Goal: Find specific page/section: Find specific page/section

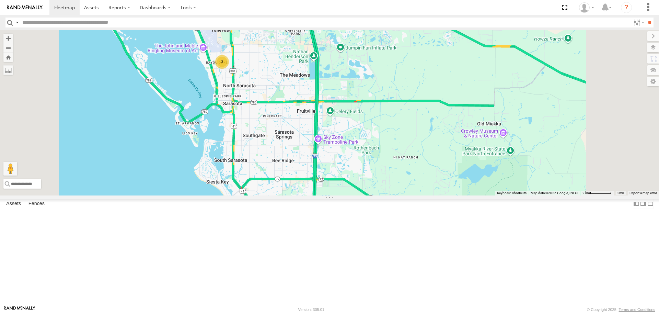
drag, startPoint x: 335, startPoint y: 96, endPoint x: 337, endPoint y: 175, distance: 78.6
click at [337, 175] on div "3 soul" at bounding box center [329, 112] width 659 height 165
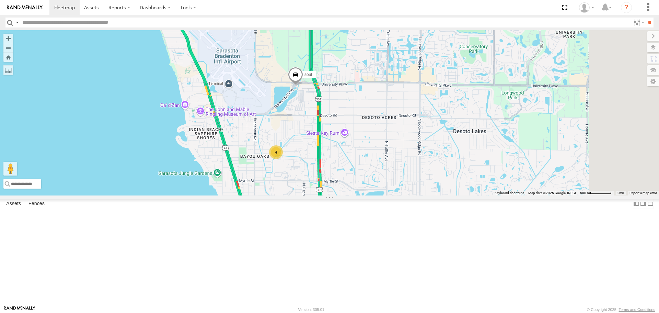
drag, startPoint x: 414, startPoint y: 247, endPoint x: 368, endPoint y: 176, distance: 85.1
click at [368, 176] on div "soul 4" at bounding box center [329, 112] width 659 height 165
click at [283, 159] on div "4" at bounding box center [276, 152] width 14 height 14
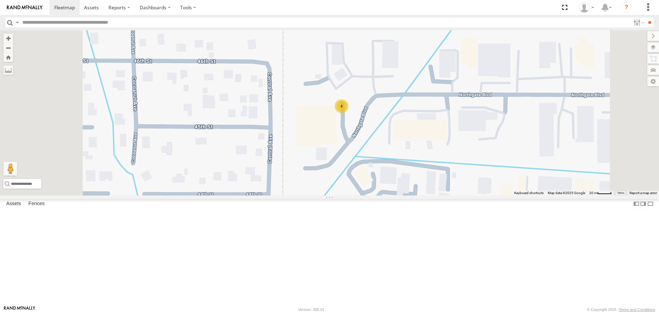
click at [0, 0] on link at bounding box center [0, 0] width 0 height 0
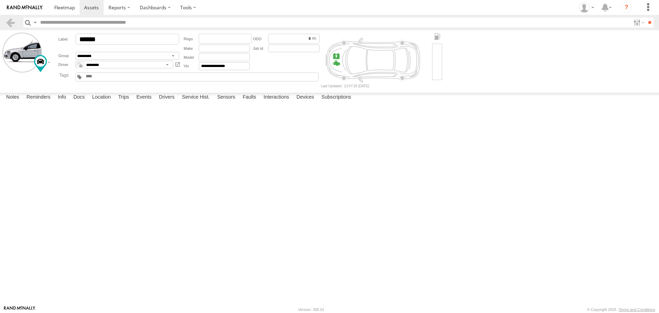
click at [0, 0] on label at bounding box center [0, 0] width 0 height 0
click at [0, 0] on div "Cancel Proceed" at bounding box center [0, 0] width 0 height 0
click at [0, 0] on button "Proceed" at bounding box center [0, 0] width 0 height 0
click at [62, 7] on span at bounding box center [64, 7] width 21 height 7
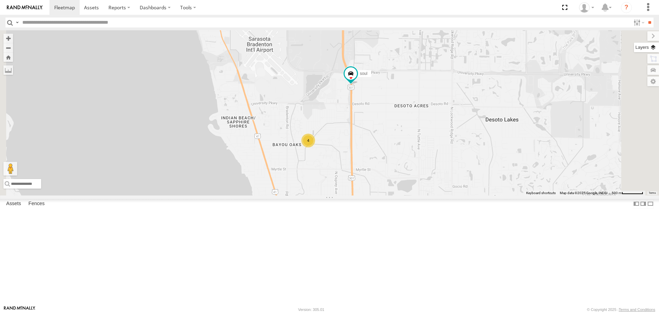
click at [655, 44] on label at bounding box center [646, 48] width 25 height 10
click at [0, 0] on label "Basemaps" at bounding box center [0, 0] width 0 height 0
click at [0, 0] on span "Roadmap" at bounding box center [0, 0] width 0 height 0
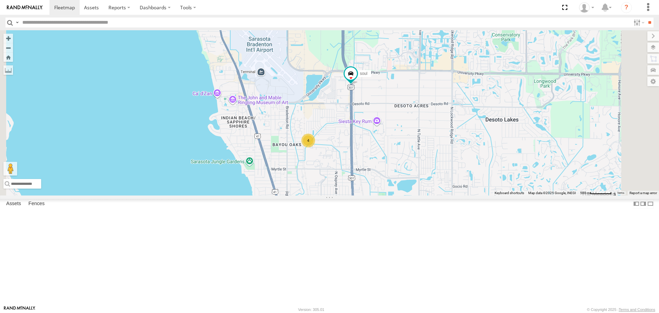
click at [0, 0] on label "Overlays" at bounding box center [0, 0] width 0 height 0
click at [0, 0] on span "Traffic" at bounding box center [0, 0] width 0 height 0
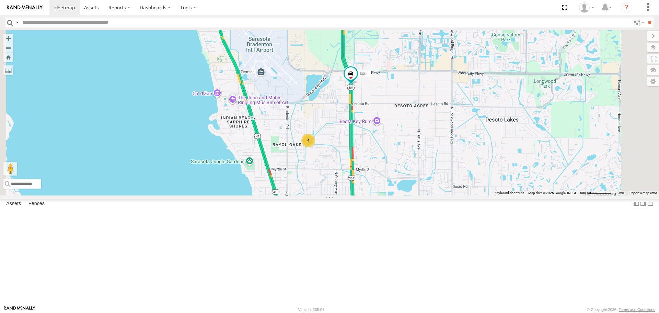
click at [648, 36] on label at bounding box center [654, 36] width 12 height 10
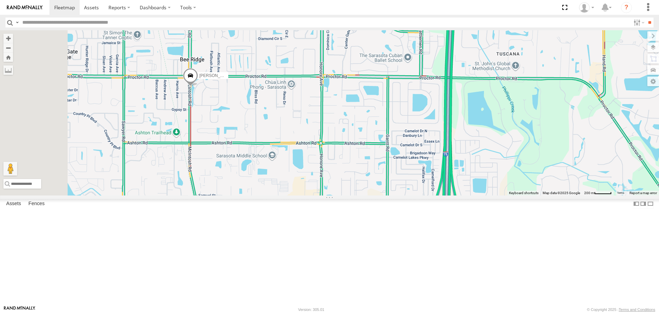
drag, startPoint x: 264, startPoint y: 128, endPoint x: 308, endPoint y: 228, distance: 109.5
click at [308, 195] on div "[PERSON_NAME]" at bounding box center [329, 112] width 659 height 165
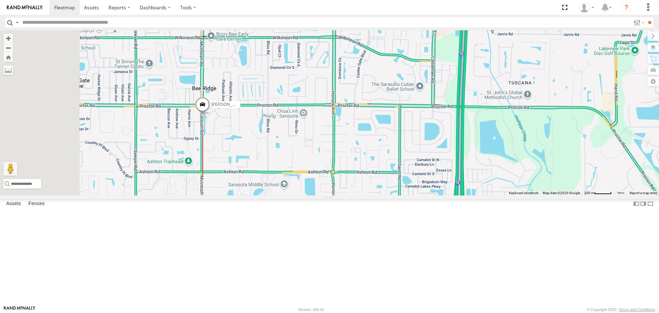
click at [308, 195] on div "[PERSON_NAME]" at bounding box center [329, 112] width 659 height 165
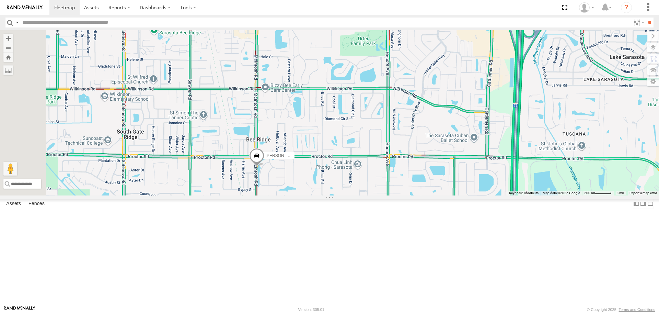
drag, startPoint x: 312, startPoint y: 182, endPoint x: 366, endPoint y: 232, distance: 74.3
click at [366, 195] on div "[PERSON_NAME]" at bounding box center [329, 112] width 659 height 165
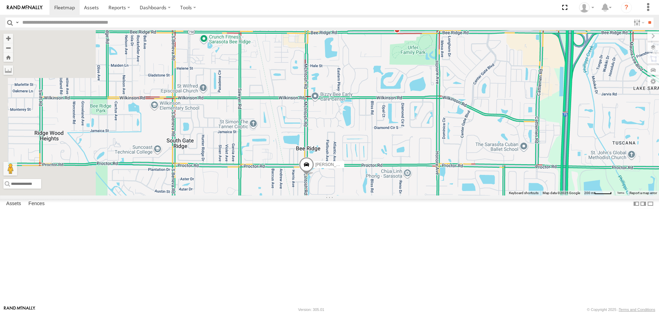
drag, startPoint x: 294, startPoint y: 215, endPoint x: 346, endPoint y: 225, distance: 53.1
click at [346, 195] on div "[PERSON_NAME]" at bounding box center [329, 112] width 659 height 165
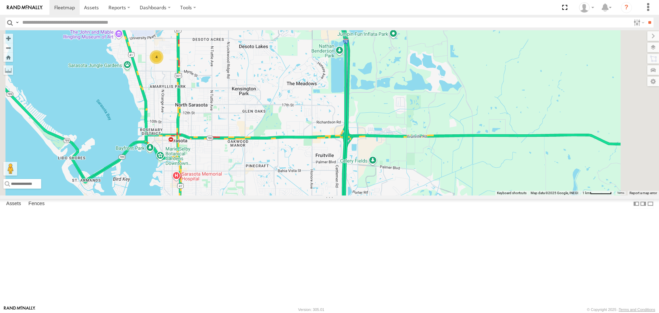
drag, startPoint x: 318, startPoint y: 141, endPoint x: 322, endPoint y: 236, distance: 94.9
click at [322, 195] on div "[PERSON_NAME] 4" at bounding box center [329, 112] width 659 height 165
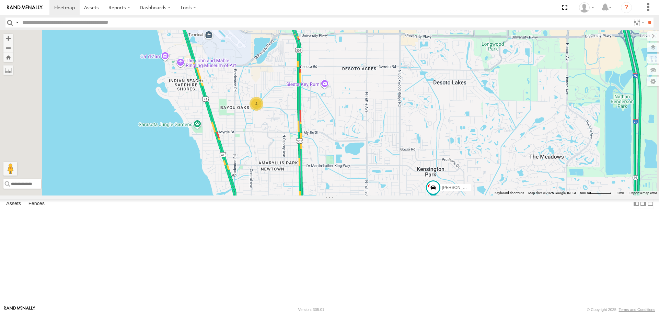
drag, startPoint x: 414, startPoint y: 210, endPoint x: 418, endPoint y: 226, distance: 16.3
click at [418, 195] on div "[PERSON_NAME] 4" at bounding box center [329, 112] width 659 height 165
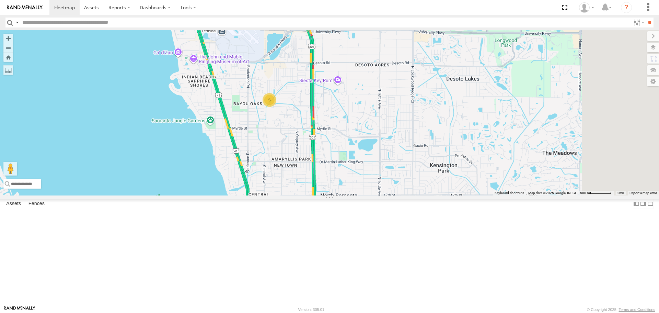
drag, startPoint x: 558, startPoint y: 164, endPoint x: 276, endPoint y: 174, distance: 282.1
click at [276, 174] on div "5" at bounding box center [329, 112] width 659 height 165
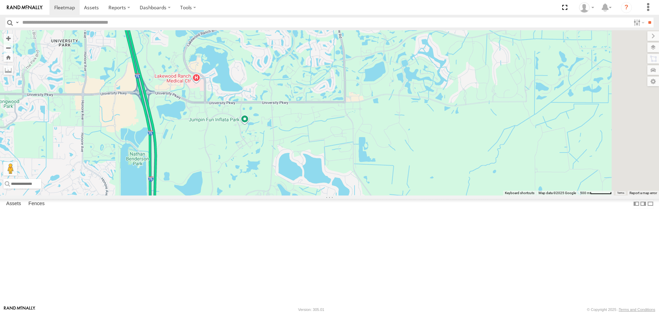
drag, startPoint x: 497, startPoint y: 179, endPoint x: 306, endPoint y: 188, distance: 191.1
click at [306, 188] on div "5" at bounding box center [329, 112] width 659 height 165
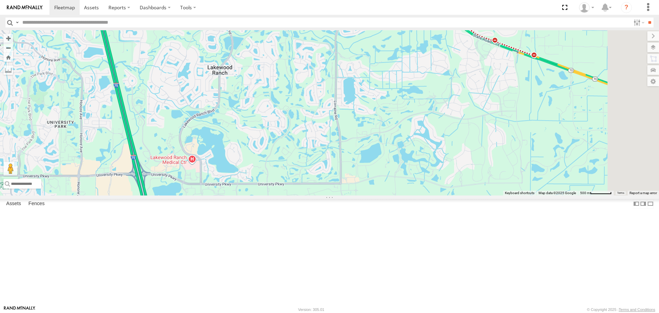
drag, startPoint x: 370, startPoint y: 161, endPoint x: 375, endPoint y: 223, distance: 62.6
click at [375, 195] on div "5" at bounding box center [329, 112] width 659 height 165
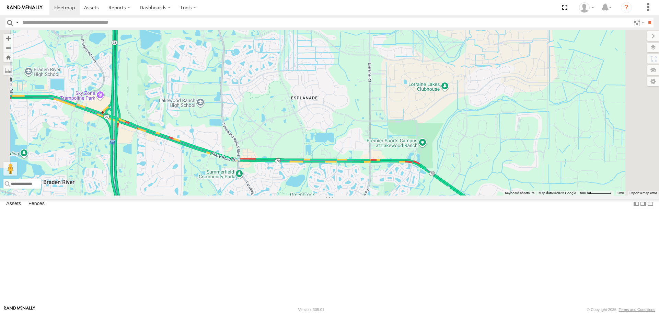
drag, startPoint x: 339, startPoint y: 111, endPoint x: 345, endPoint y: 183, distance: 72.4
click at [345, 183] on div "5" at bounding box center [329, 112] width 659 height 165
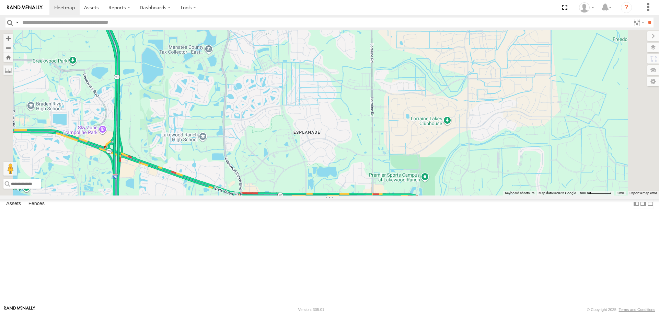
drag, startPoint x: 326, startPoint y: 104, endPoint x: 328, endPoint y: 139, distance: 34.4
click at [328, 139] on div "5" at bounding box center [329, 112] width 659 height 165
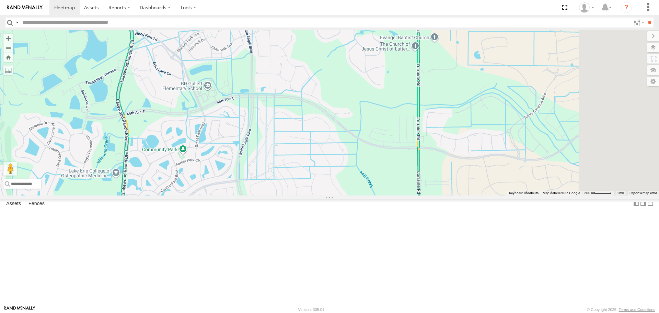
drag, startPoint x: 473, startPoint y: 30, endPoint x: 377, endPoint y: 77, distance: 107.0
click at [377, 72] on div at bounding box center [329, 112] width 659 height 165
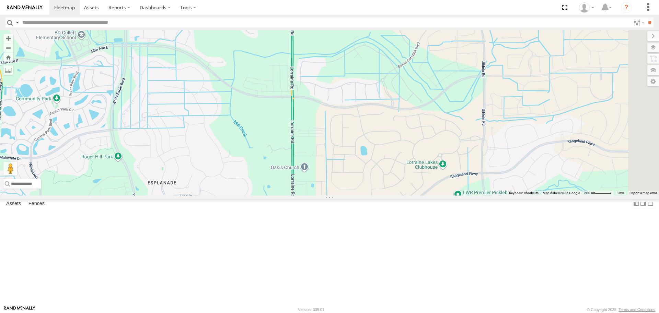
drag, startPoint x: 497, startPoint y: 159, endPoint x: 399, endPoint y: 121, distance: 104.6
click at [401, 123] on div at bounding box center [329, 112] width 659 height 165
click at [399, 121] on div at bounding box center [329, 112] width 659 height 165
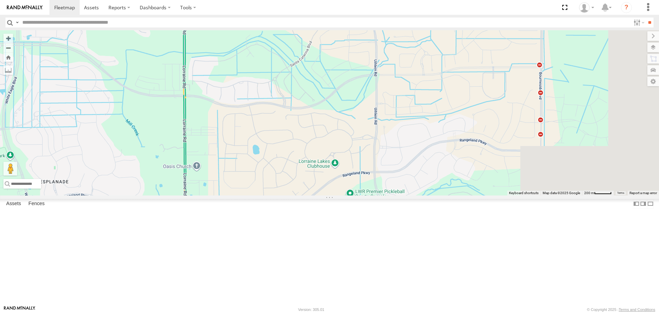
drag, startPoint x: 535, startPoint y: 138, endPoint x: 444, endPoint y: 146, distance: 90.7
click at [445, 146] on div at bounding box center [329, 112] width 659 height 165
click at [444, 146] on div at bounding box center [329, 112] width 659 height 165
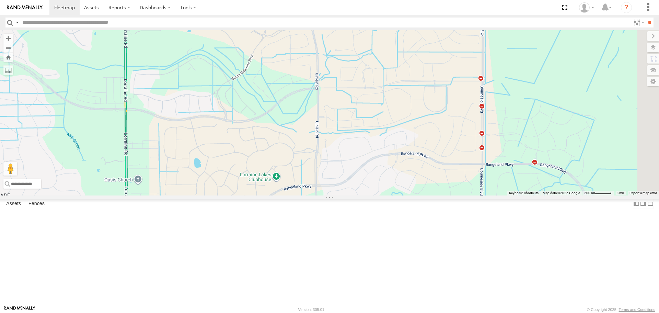
drag, startPoint x: 545, startPoint y: 147, endPoint x: 492, endPoint y: 161, distance: 55.1
click at [492, 161] on div at bounding box center [329, 112] width 659 height 165
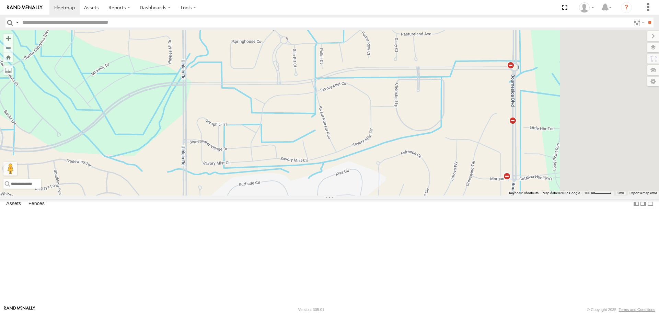
drag, startPoint x: 534, startPoint y: 156, endPoint x: 386, endPoint y: 157, distance: 147.3
click at [386, 157] on div at bounding box center [329, 112] width 659 height 165
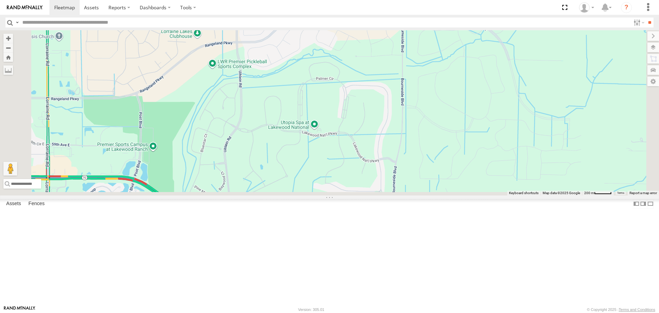
drag, startPoint x: 503, startPoint y: 266, endPoint x: 480, endPoint y: 73, distance: 193.7
click at [480, 73] on div at bounding box center [329, 112] width 659 height 165
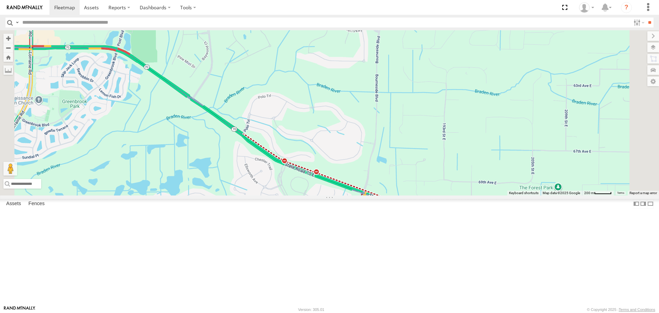
drag, startPoint x: 450, startPoint y: 208, endPoint x: 440, endPoint y: 92, distance: 116.2
click at [440, 92] on div at bounding box center [329, 112] width 659 height 165
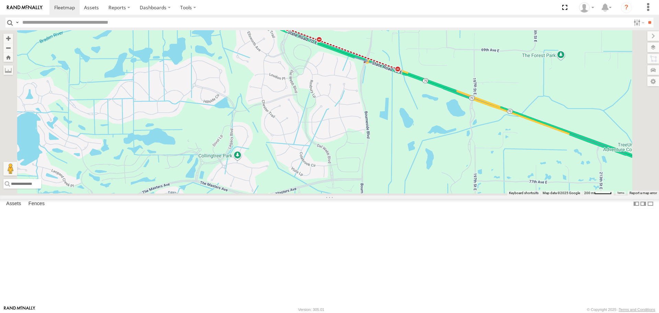
drag, startPoint x: 412, startPoint y: 152, endPoint x: 410, endPoint y: 79, distance: 73.8
click at [410, 79] on div at bounding box center [329, 112] width 659 height 165
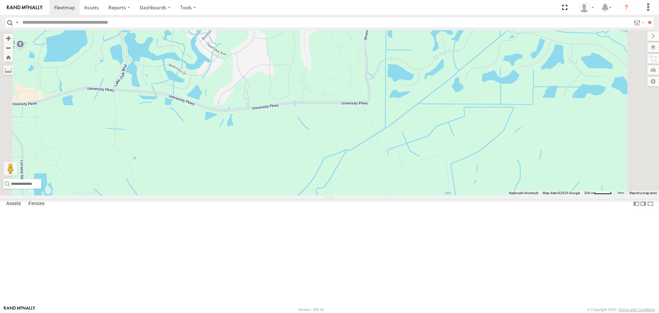
drag, startPoint x: 426, startPoint y: 172, endPoint x: 426, endPoint y: 113, distance: 58.7
click at [426, 113] on div at bounding box center [329, 112] width 659 height 165
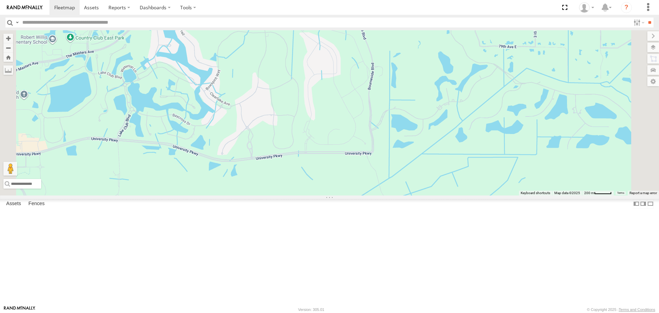
drag, startPoint x: 454, startPoint y: 70, endPoint x: 458, endPoint y: 126, distance: 56.4
click at [458, 126] on div at bounding box center [329, 112] width 659 height 165
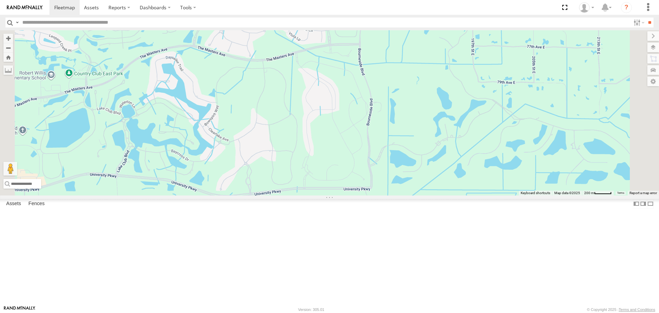
drag, startPoint x: 445, startPoint y: 91, endPoint x: 442, endPoint y: 106, distance: 15.4
click at [446, 131] on div at bounding box center [329, 112] width 659 height 165
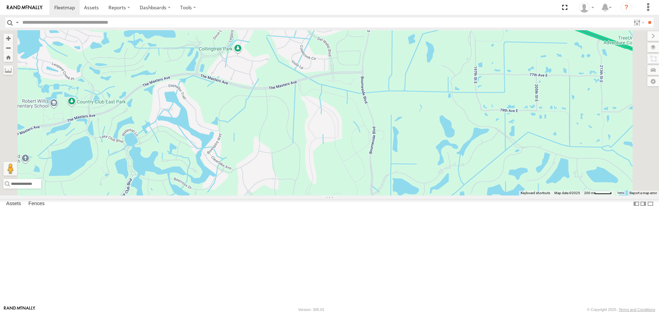
drag, startPoint x: 443, startPoint y: 72, endPoint x: 446, endPoint y: 141, distance: 69.1
click at [446, 141] on div at bounding box center [329, 112] width 659 height 165
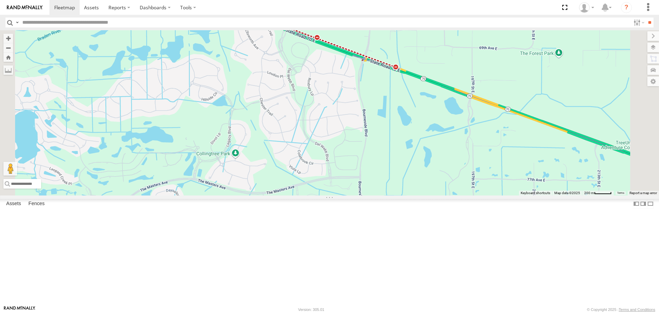
drag, startPoint x: 444, startPoint y: 100, endPoint x: 445, endPoint y: 137, distance: 36.4
click at [445, 137] on div at bounding box center [329, 112] width 659 height 165
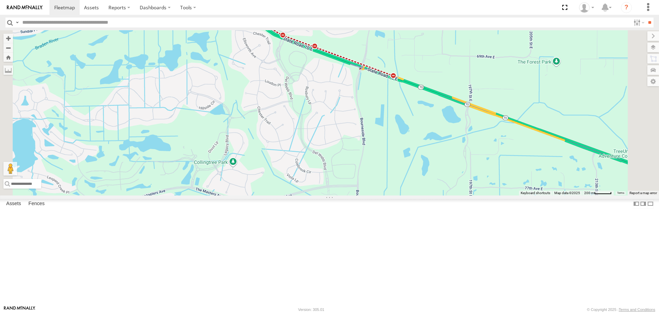
drag, startPoint x: 431, startPoint y: 79, endPoint x: 436, endPoint y: 92, distance: 13.5
click at [435, 89] on div at bounding box center [329, 112] width 659 height 165
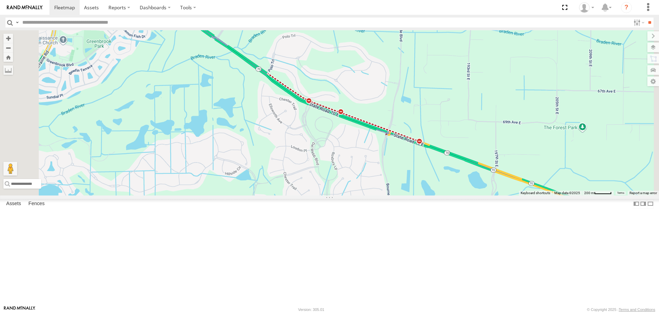
drag, startPoint x: 480, startPoint y: 106, endPoint x: 480, endPoint y: 173, distance: 67.0
click at [480, 173] on div at bounding box center [329, 112] width 659 height 165
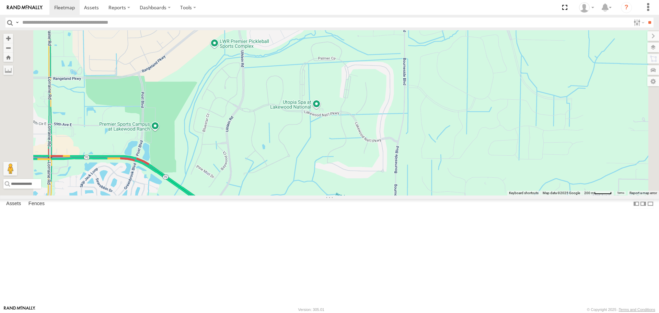
drag, startPoint x: 494, startPoint y: 136, endPoint x: 489, endPoint y: 167, distance: 31.8
click at [489, 167] on div at bounding box center [329, 112] width 659 height 165
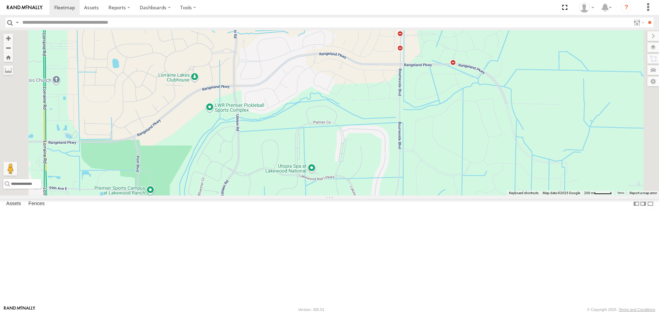
drag, startPoint x: 489, startPoint y: 95, endPoint x: 487, endPoint y: 149, distance: 54.6
click at [487, 149] on div at bounding box center [329, 112] width 659 height 165
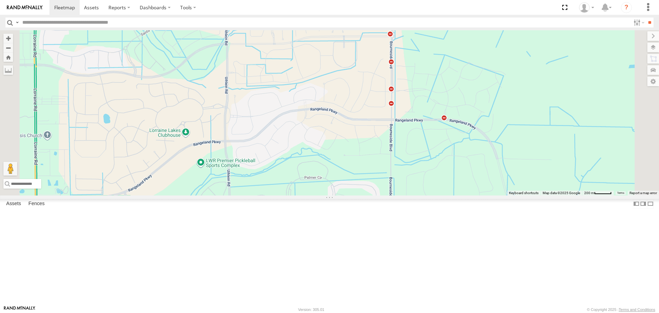
drag, startPoint x: 482, startPoint y: 107, endPoint x: 478, endPoint y: 146, distance: 38.7
click at [478, 146] on div at bounding box center [329, 112] width 659 height 165
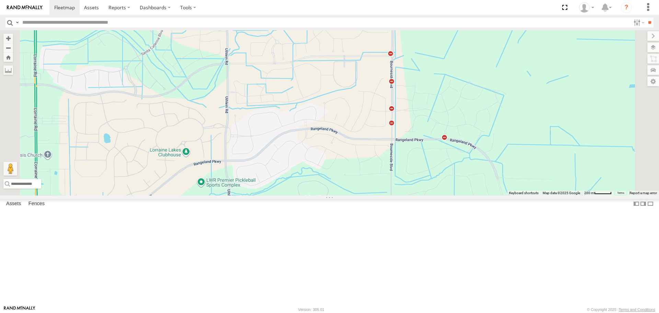
drag, startPoint x: 474, startPoint y: 93, endPoint x: 461, endPoint y: 149, distance: 57.4
click at [462, 164] on div at bounding box center [329, 112] width 659 height 165
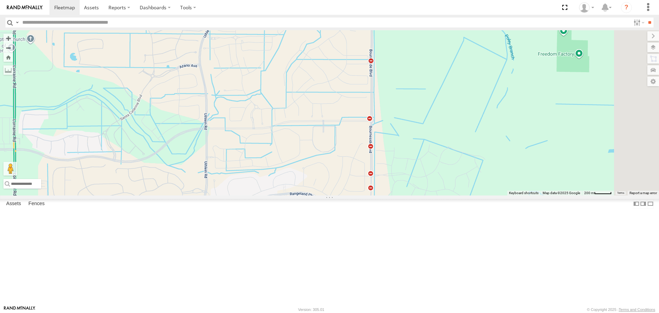
drag, startPoint x: 463, startPoint y: 114, endPoint x: 461, endPoint y: 162, distance: 48.5
click at [461, 162] on div at bounding box center [329, 112] width 659 height 165
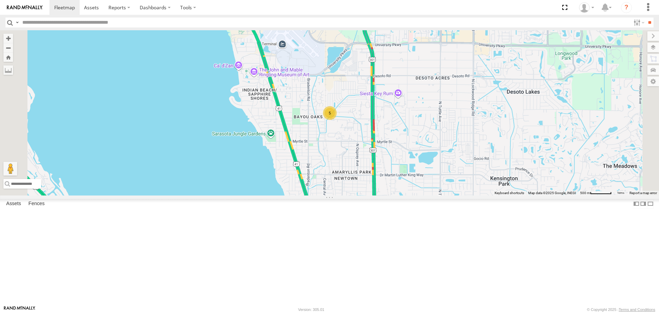
click at [337, 120] on div "5" at bounding box center [330, 113] width 14 height 14
